Goal: Transaction & Acquisition: Subscribe to service/newsletter

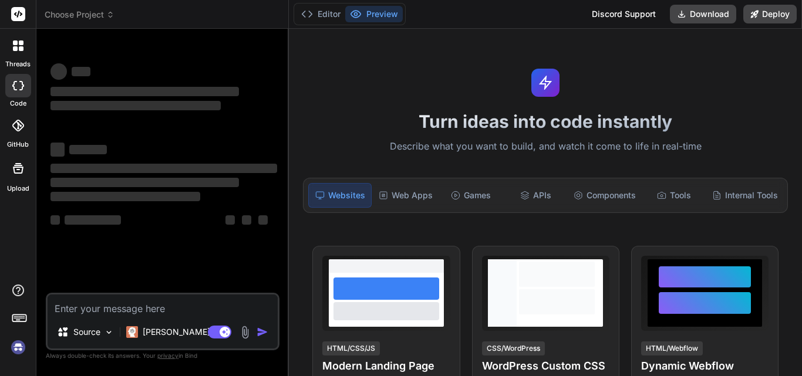
type textarea "x"
type textarea "h"
type textarea "x"
type textarea "hi"
type textarea "x"
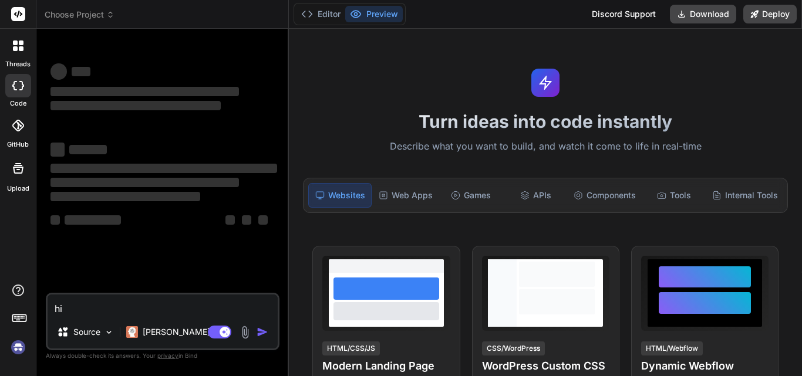
type textarea "hii"
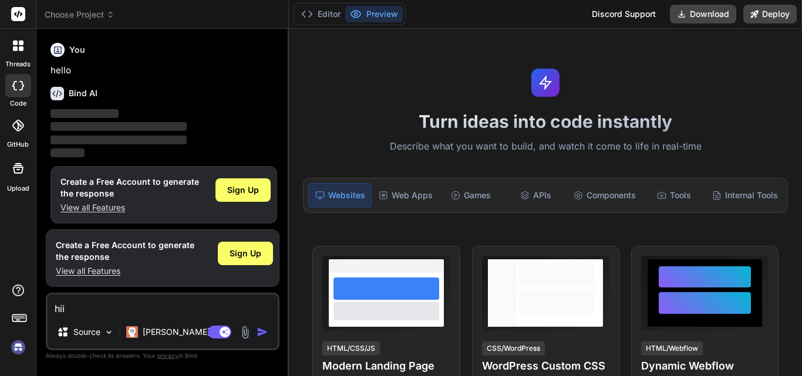
scroll to position [6, 0]
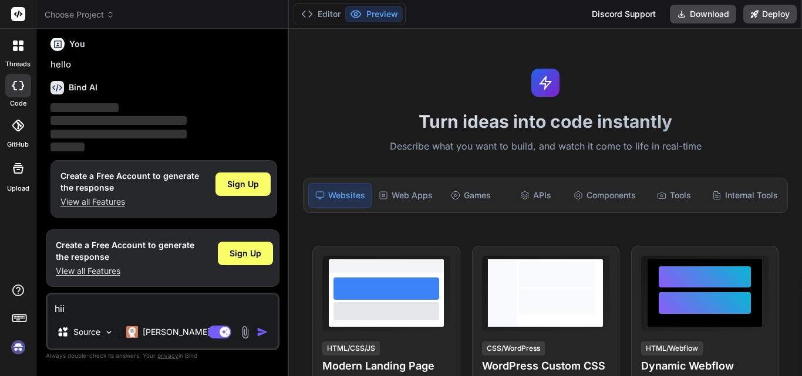
type textarea "x"
type textarea "hii"
click at [266, 334] on img "button" at bounding box center [263, 332] width 12 height 12
click at [261, 330] on img "button" at bounding box center [263, 332] width 12 height 12
click at [119, 302] on textarea "hii" at bounding box center [163, 305] width 230 height 21
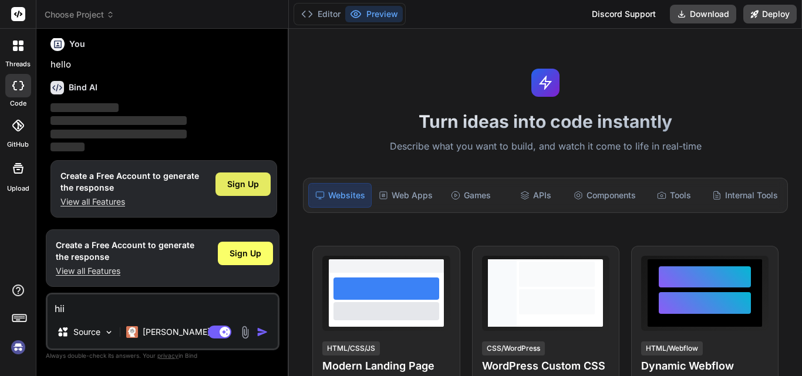
click at [227, 183] on div "Sign Up" at bounding box center [242, 184] width 55 height 23
click at [258, 329] on img "button" at bounding box center [263, 332] width 12 height 12
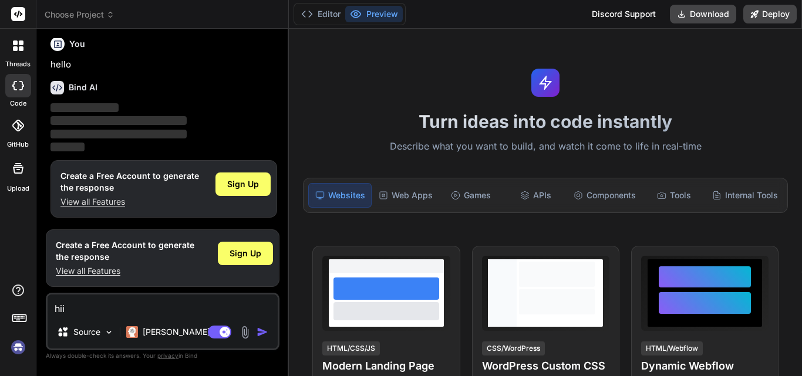
click at [258, 329] on img "button" at bounding box center [263, 332] width 12 height 12
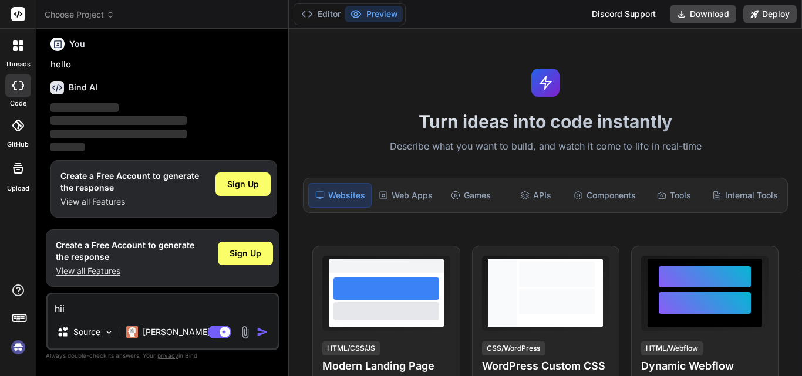
click at [16, 49] on icon at bounding box center [15, 48] width 5 height 5
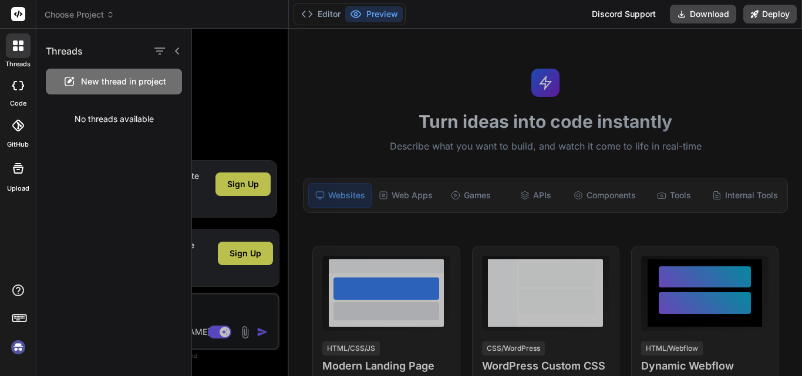
click at [18, 93] on div at bounding box center [18, 85] width 26 height 23
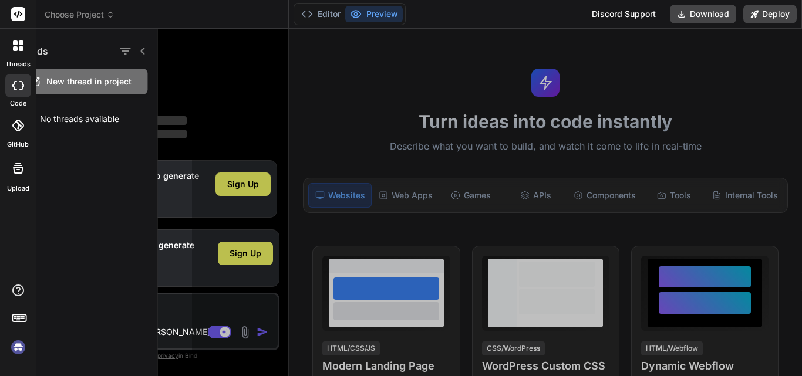
type textarea "x"
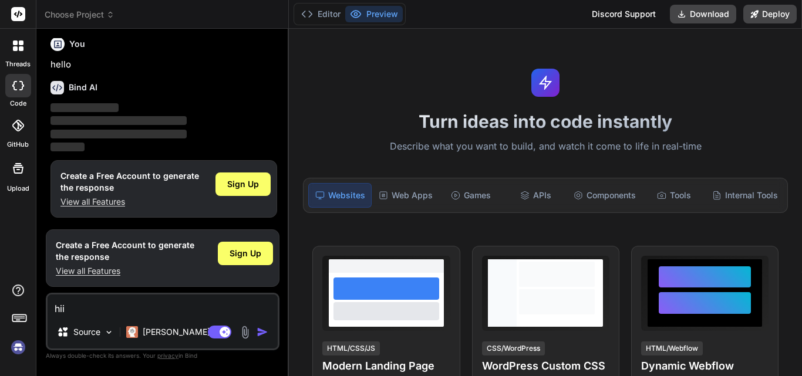
click at [265, 334] on img "button" at bounding box center [263, 332] width 12 height 12
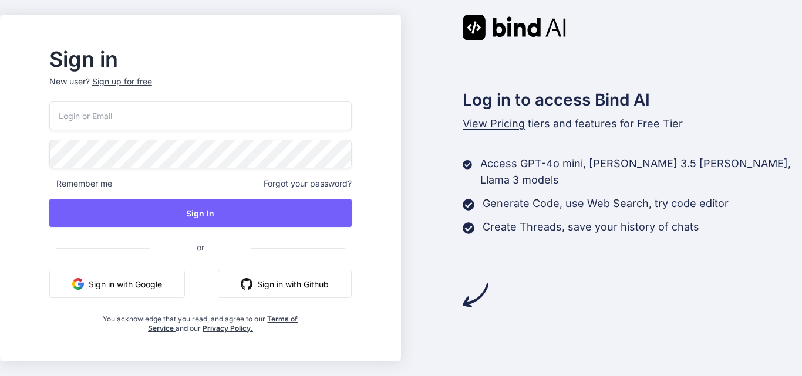
click at [167, 117] on input "email" at bounding box center [200, 116] width 302 height 29
type input "[EMAIL_ADDRESS][DOMAIN_NAME]"
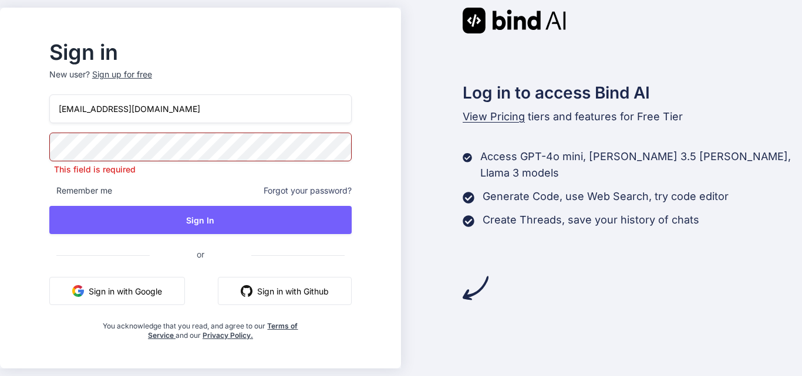
click at [159, 277] on button "Sign in with Google" at bounding box center [117, 291] width 136 height 28
click at [151, 74] on div "Sign up for free" at bounding box center [122, 75] width 60 height 12
